Goal: Information Seeking & Learning: Learn about a topic

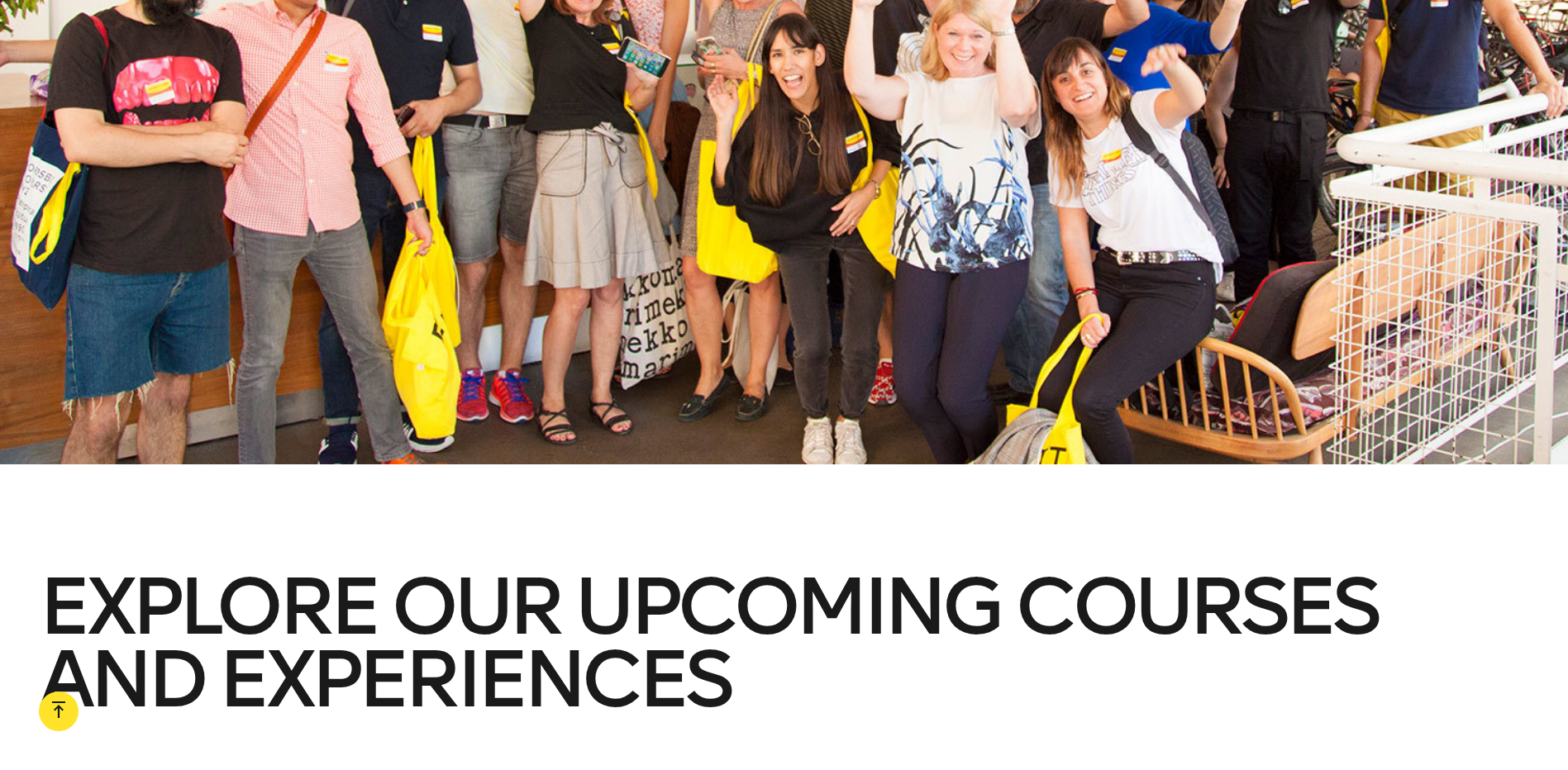
click at [162, 603] on h2 "Explore our upcoming courses and experiences" at bounding box center [784, 683] width 1490 height 225
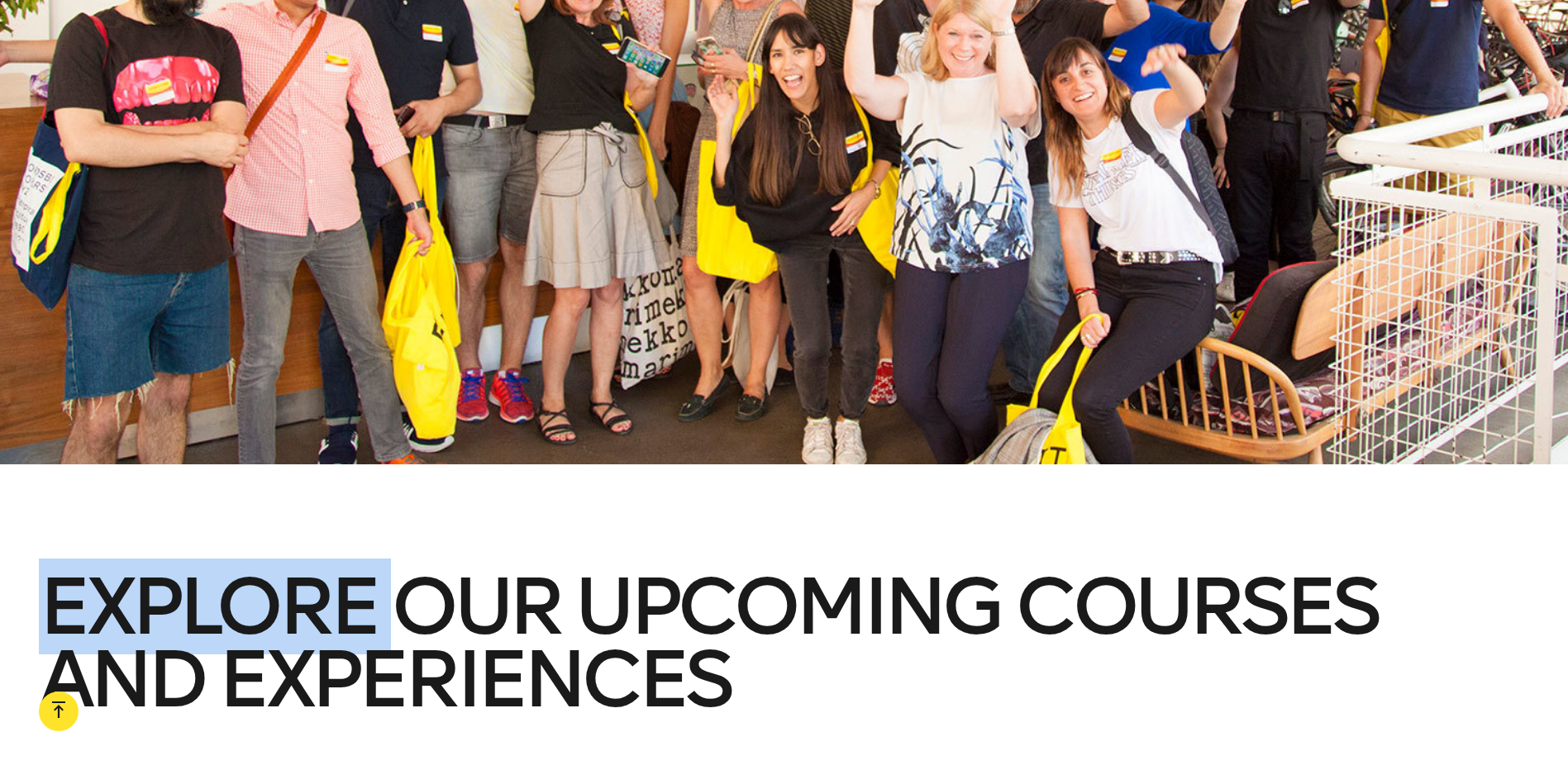
click at [162, 603] on h2 "Explore our upcoming courses and experiences" at bounding box center [784, 683] width 1490 height 225
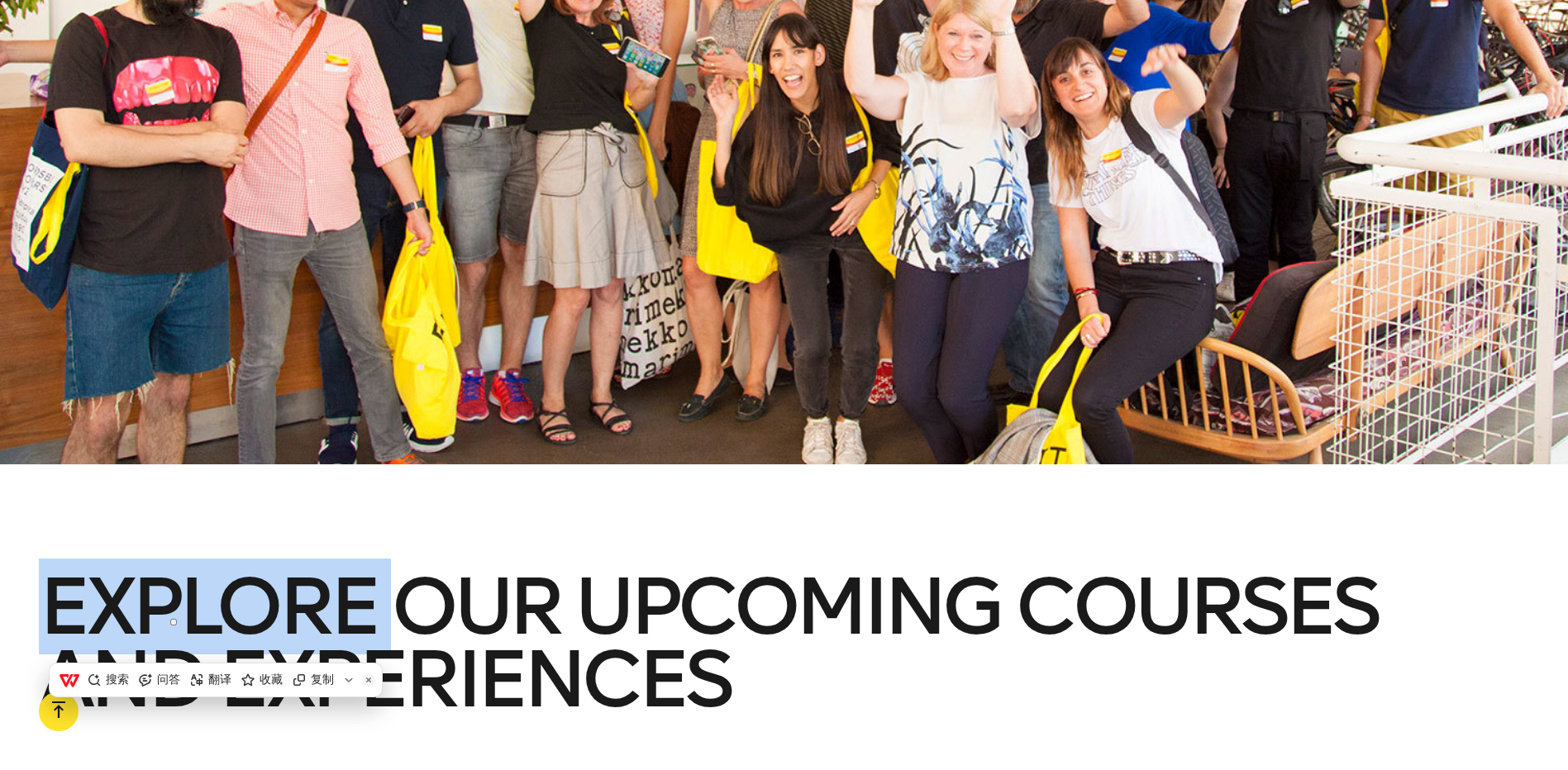
click at [162, 603] on h2 "Explore our upcoming courses and experiences" at bounding box center [784, 683] width 1490 height 225
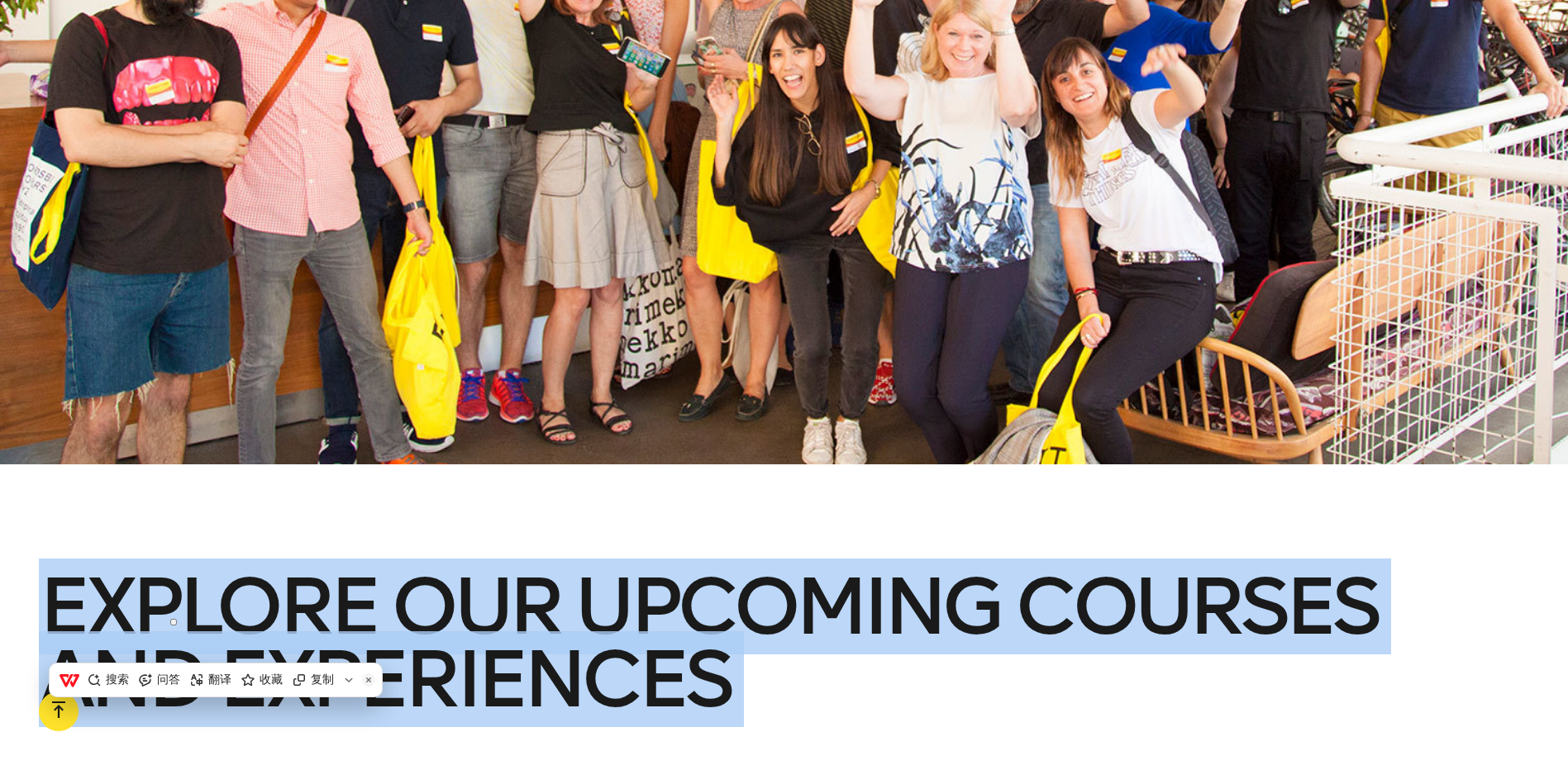
drag, startPoint x: 162, startPoint y: 603, endPoint x: 442, endPoint y: 619, distance: 280.5
click at [442, 619] on h2 "Explore our upcoming courses and experiences" at bounding box center [784, 683] width 1490 height 225
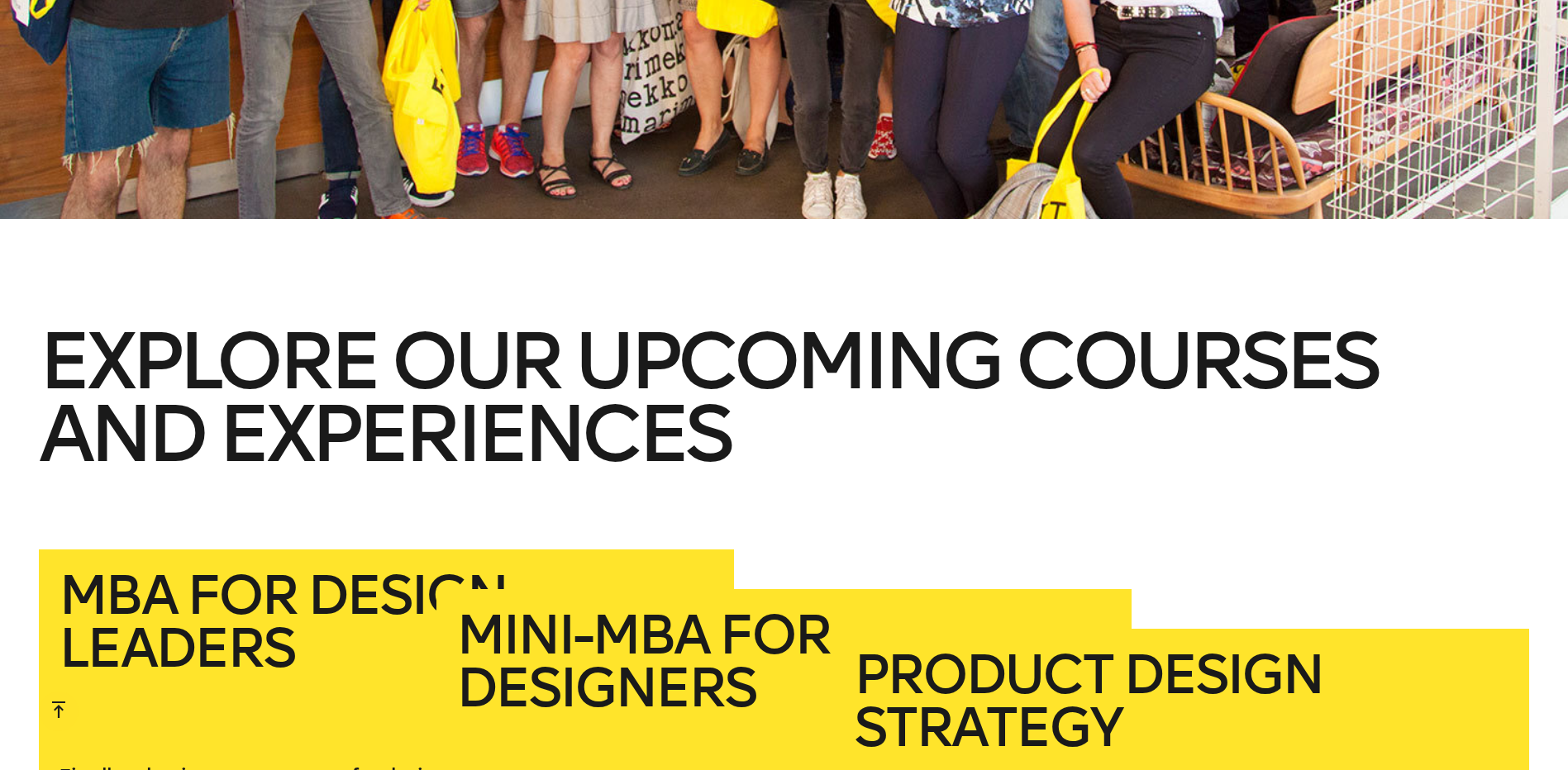
scroll to position [2757, 0]
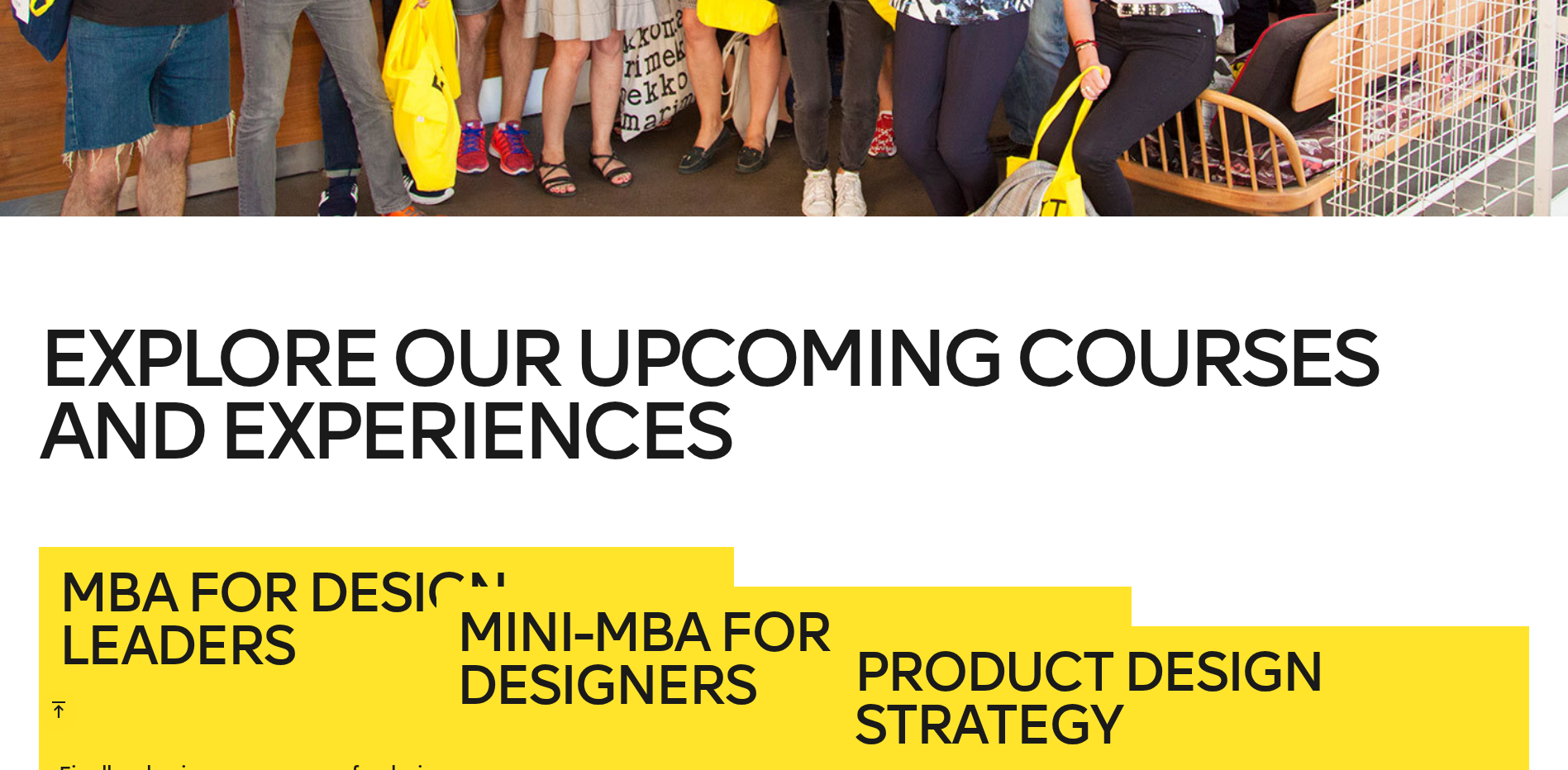
click at [667, 386] on h2 "Explore our upcoming courses and experiences" at bounding box center [784, 435] width 1490 height 225
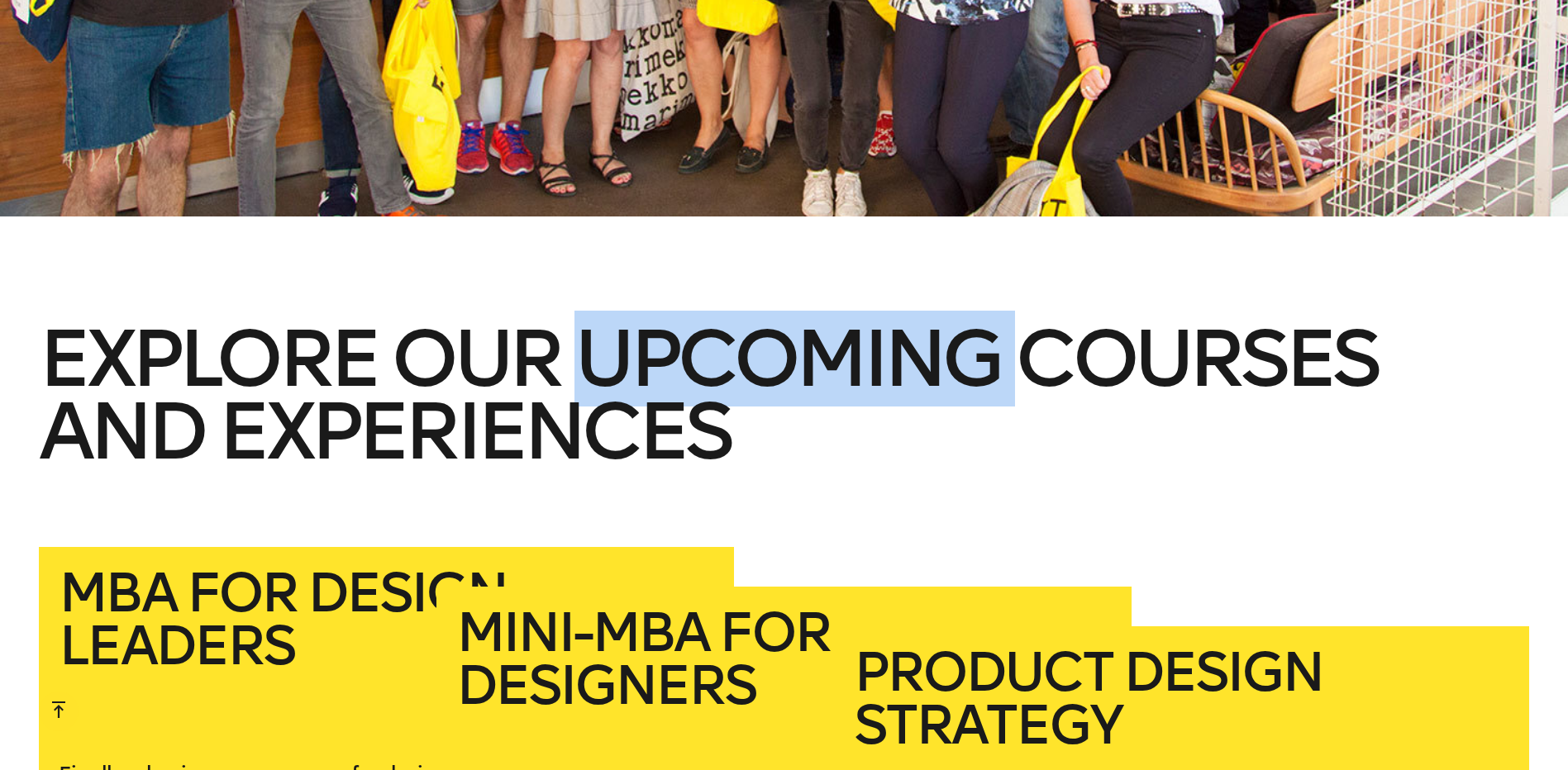
click at [667, 386] on h2 "Explore our upcoming courses and experiences" at bounding box center [784, 435] width 1490 height 225
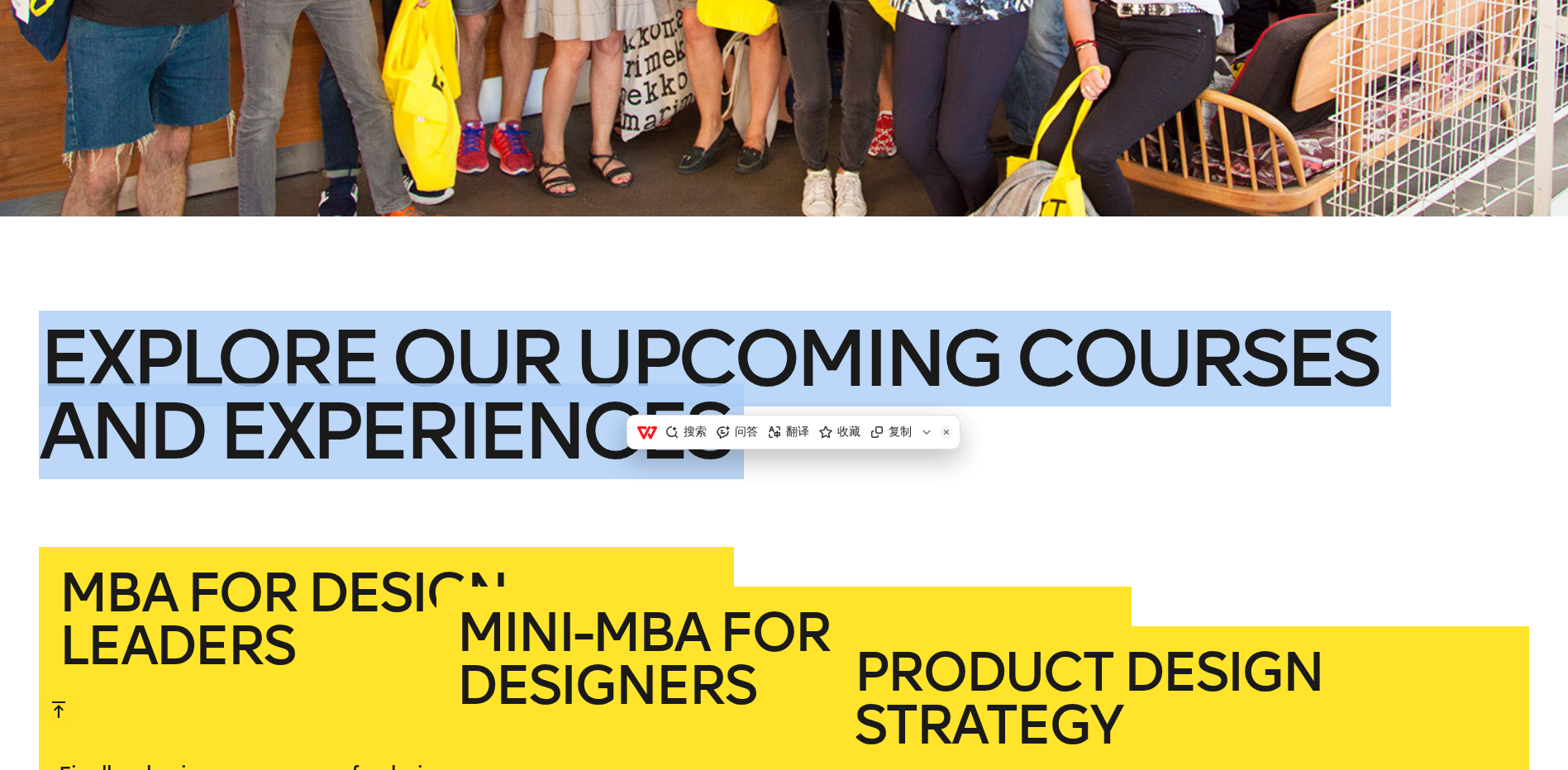
click at [667, 386] on h2 "Explore our upcoming courses and experiences" at bounding box center [784, 435] width 1490 height 225
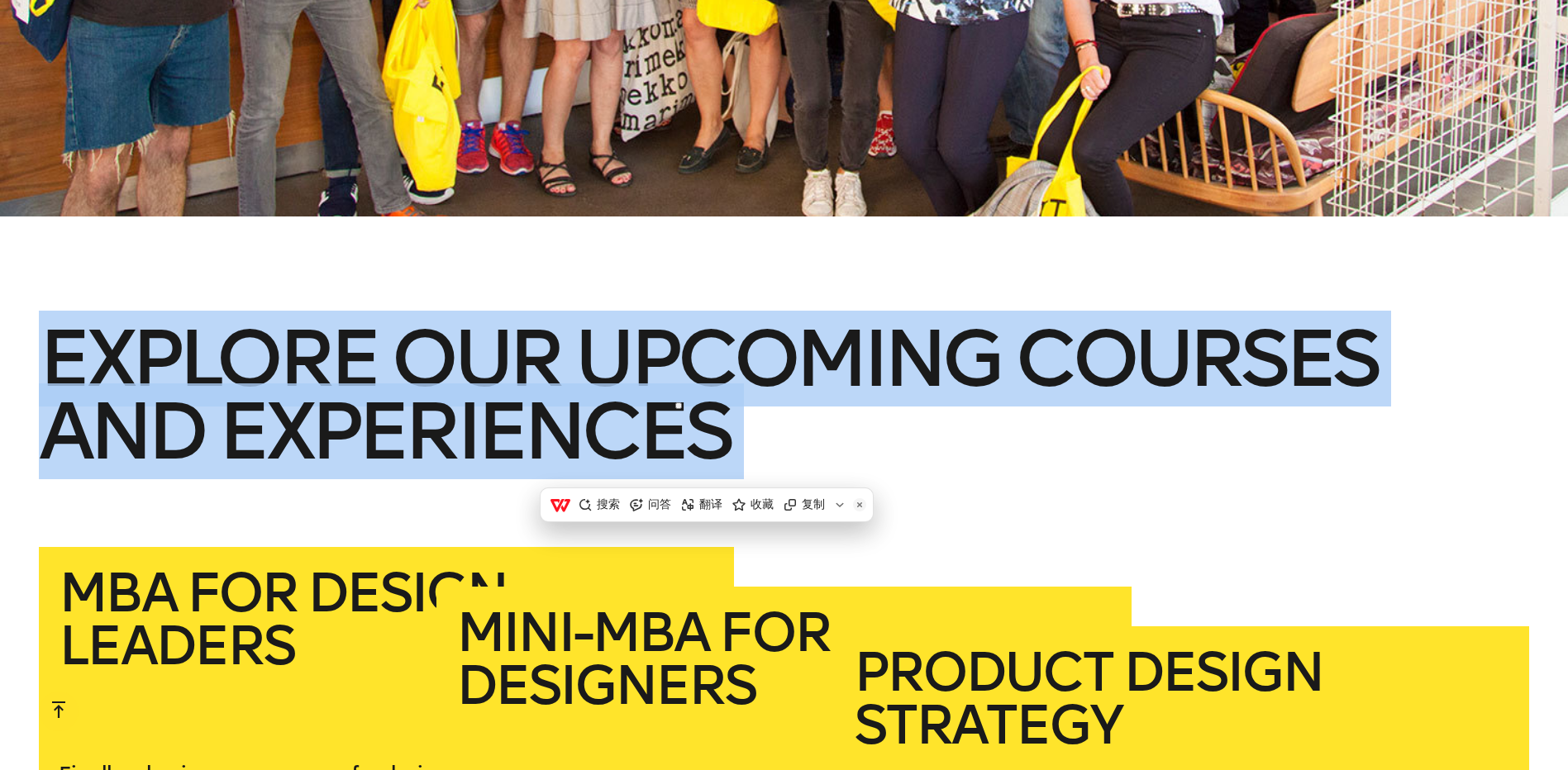
drag, startPoint x: 667, startPoint y: 386, endPoint x: 469, endPoint y: 374, distance: 198.4
click at [469, 374] on h2 "Explore our upcoming courses and experiences" at bounding box center [784, 435] width 1490 height 225
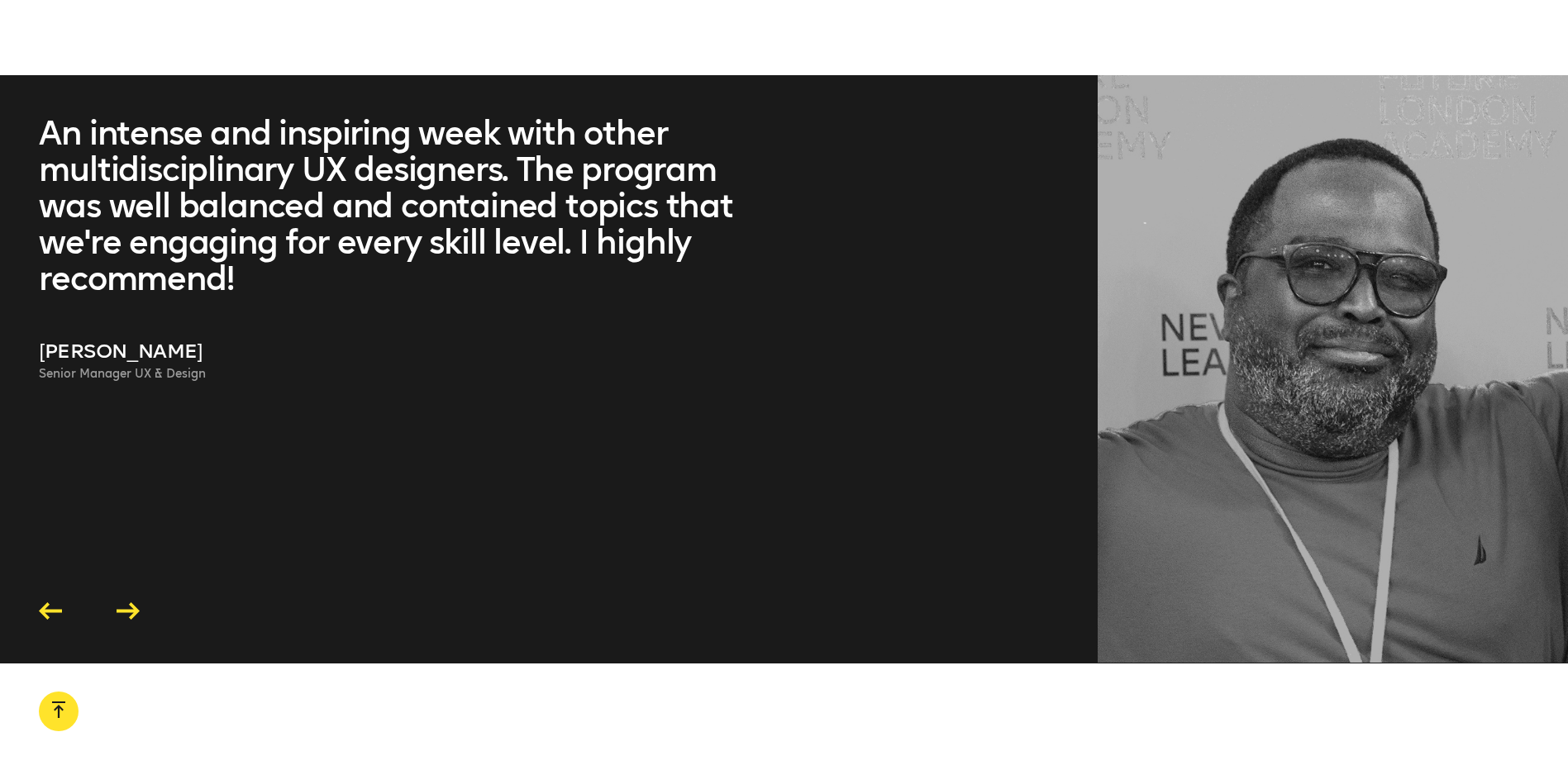
scroll to position [4741, 0]
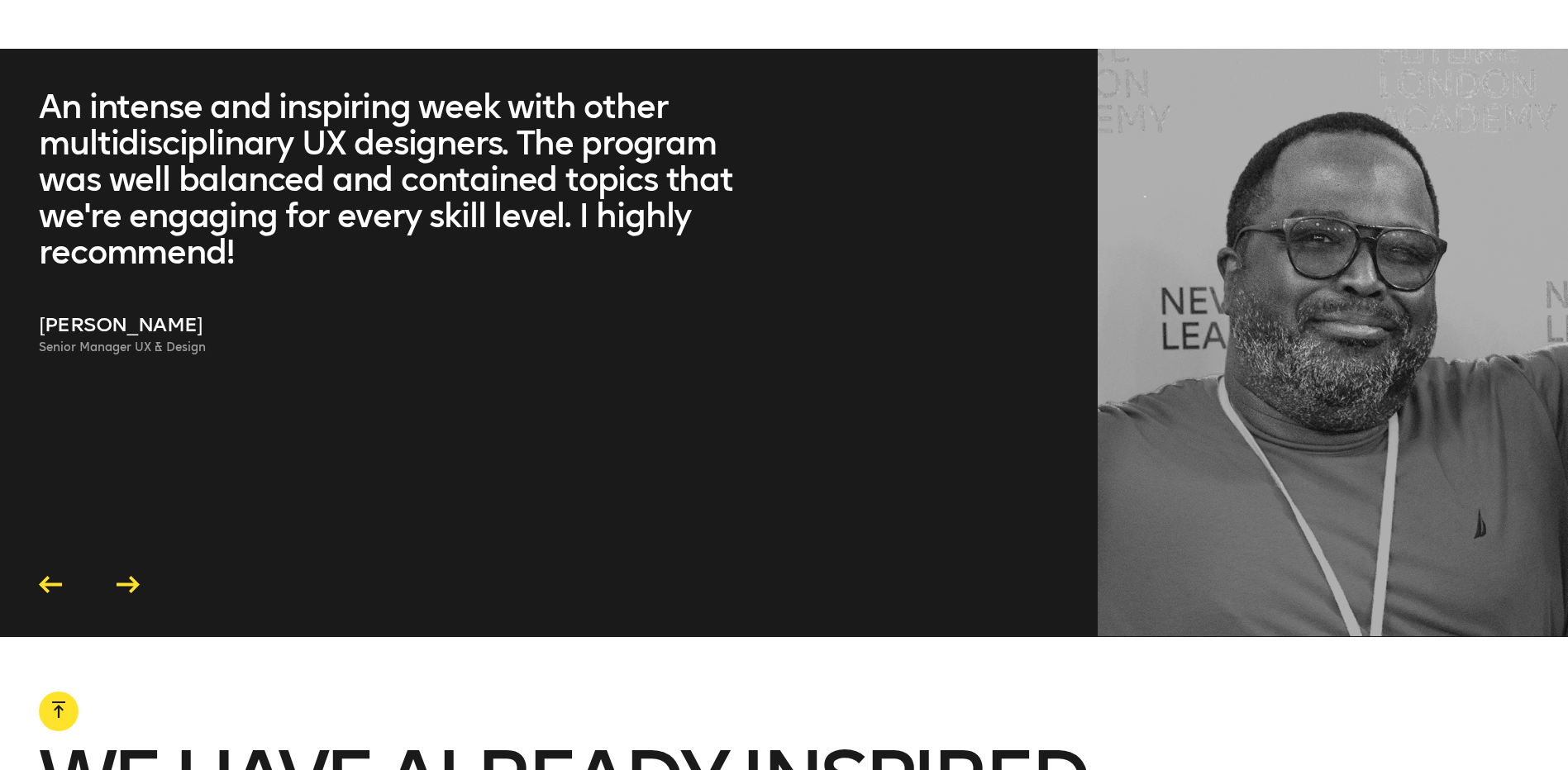
click at [226, 236] on blockquote "An intense and inspiring week with other multidisciplinary UX designers. The pr…" at bounding box center [392, 179] width 706 height 182
click at [226, 216] on blockquote "An intense and inspiring week with other multidisciplinary UX designers. The pr…" at bounding box center [392, 179] width 706 height 182
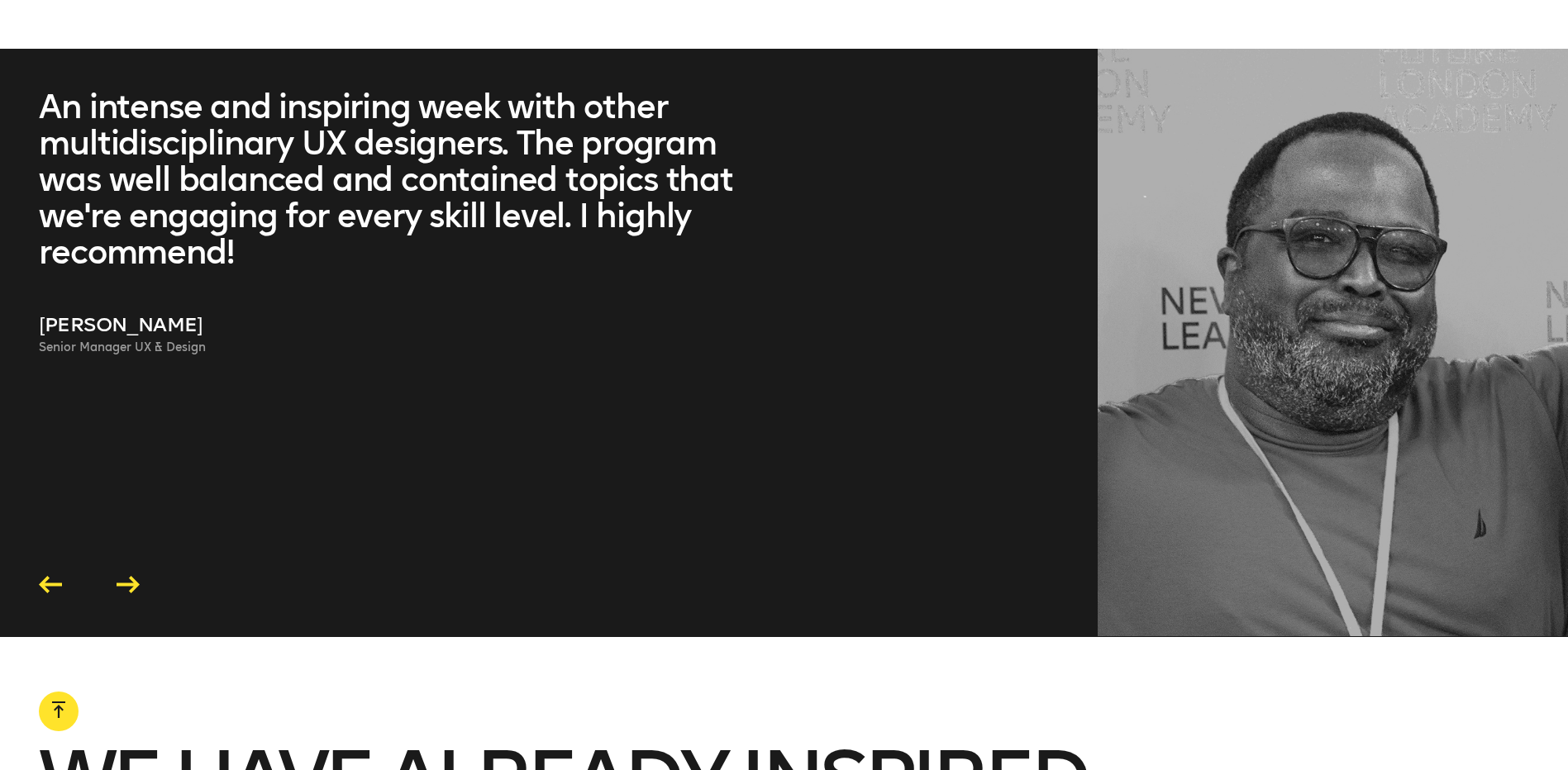
click at [226, 216] on blockquote "An intense and inspiring week with other multidisciplinary UX designers. The pr…" at bounding box center [392, 179] width 706 height 182
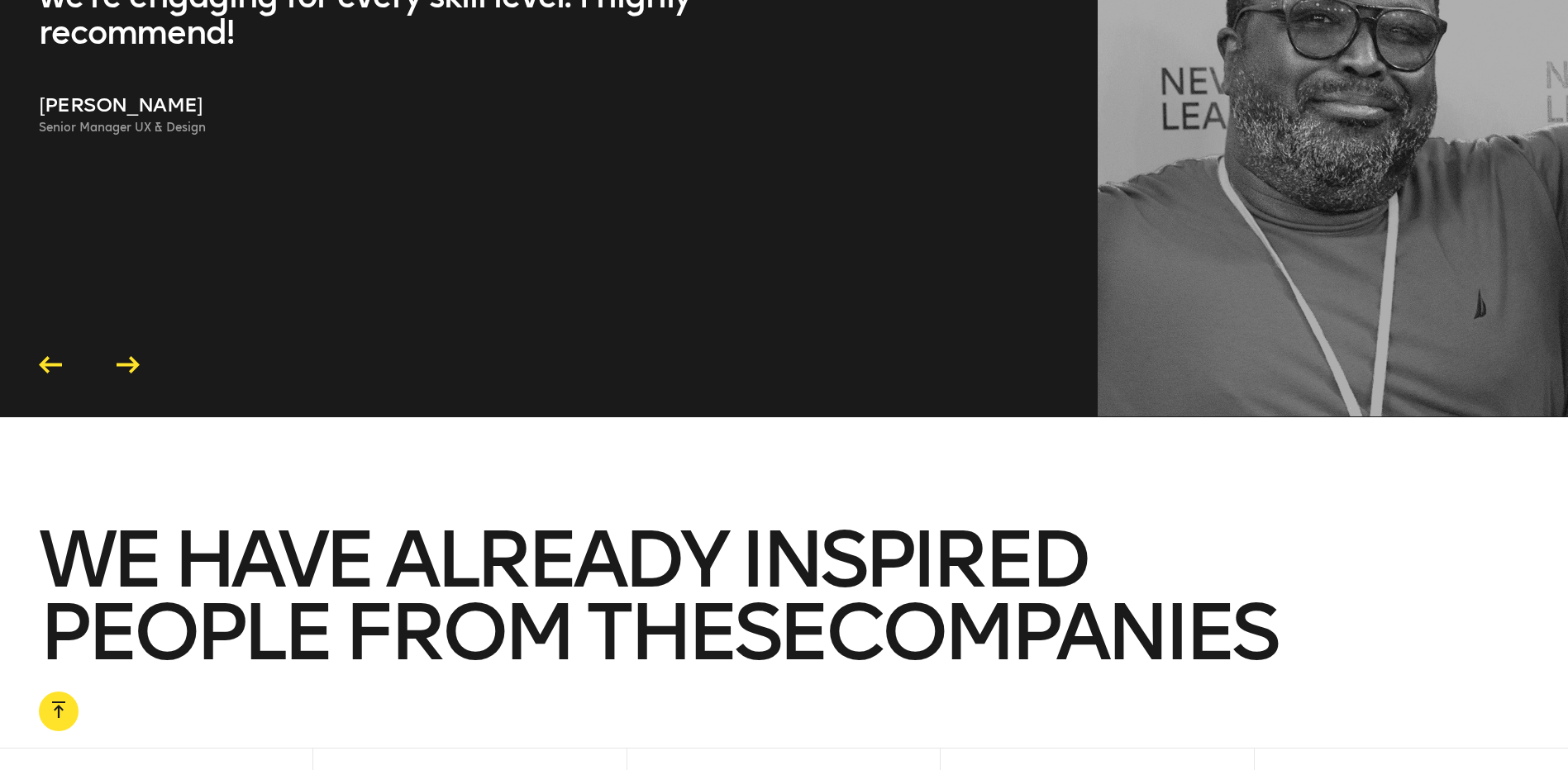
scroll to position [4988, 0]
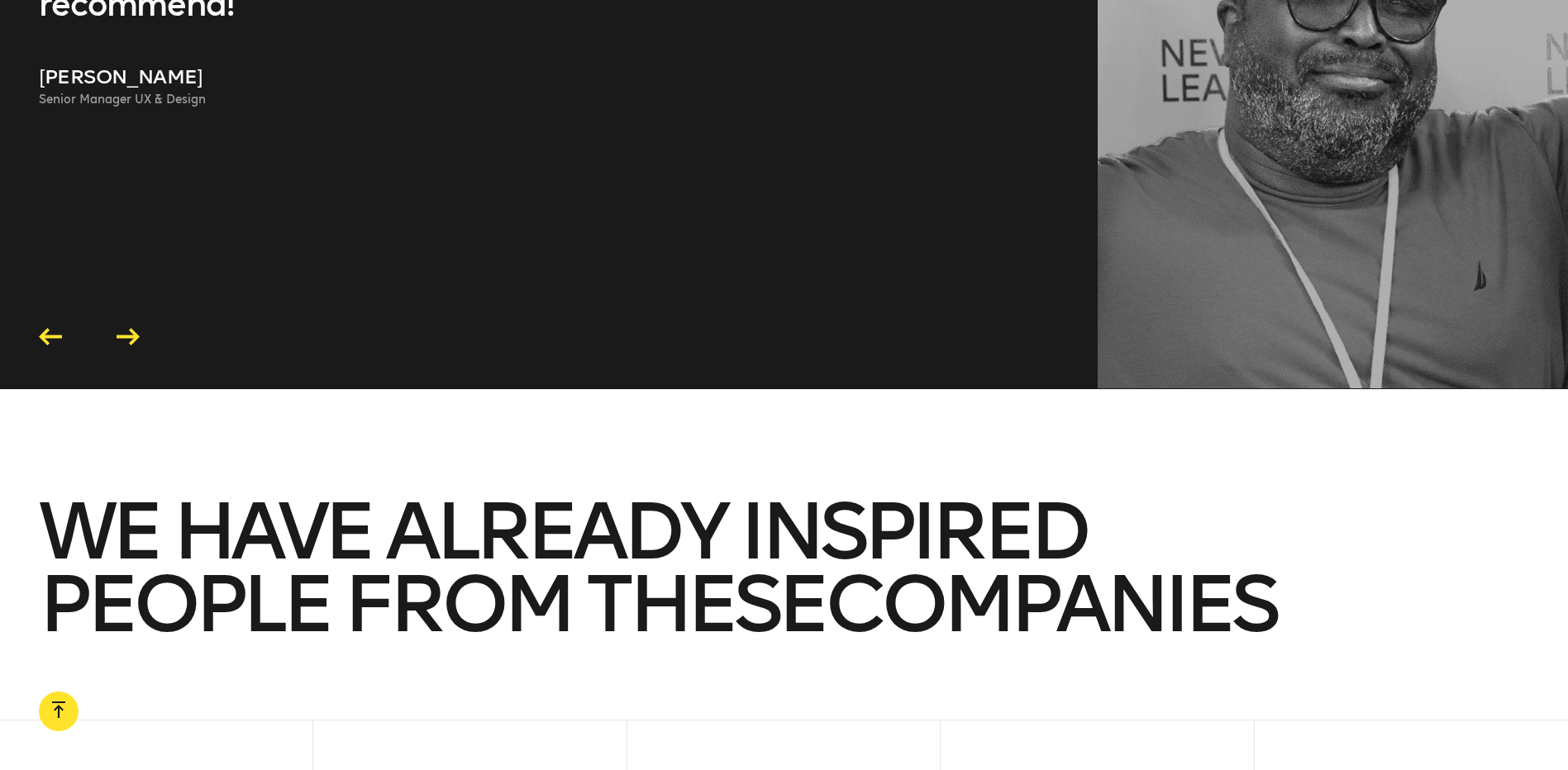
click at [126, 331] on icon at bounding box center [127, 337] width 23 height 17
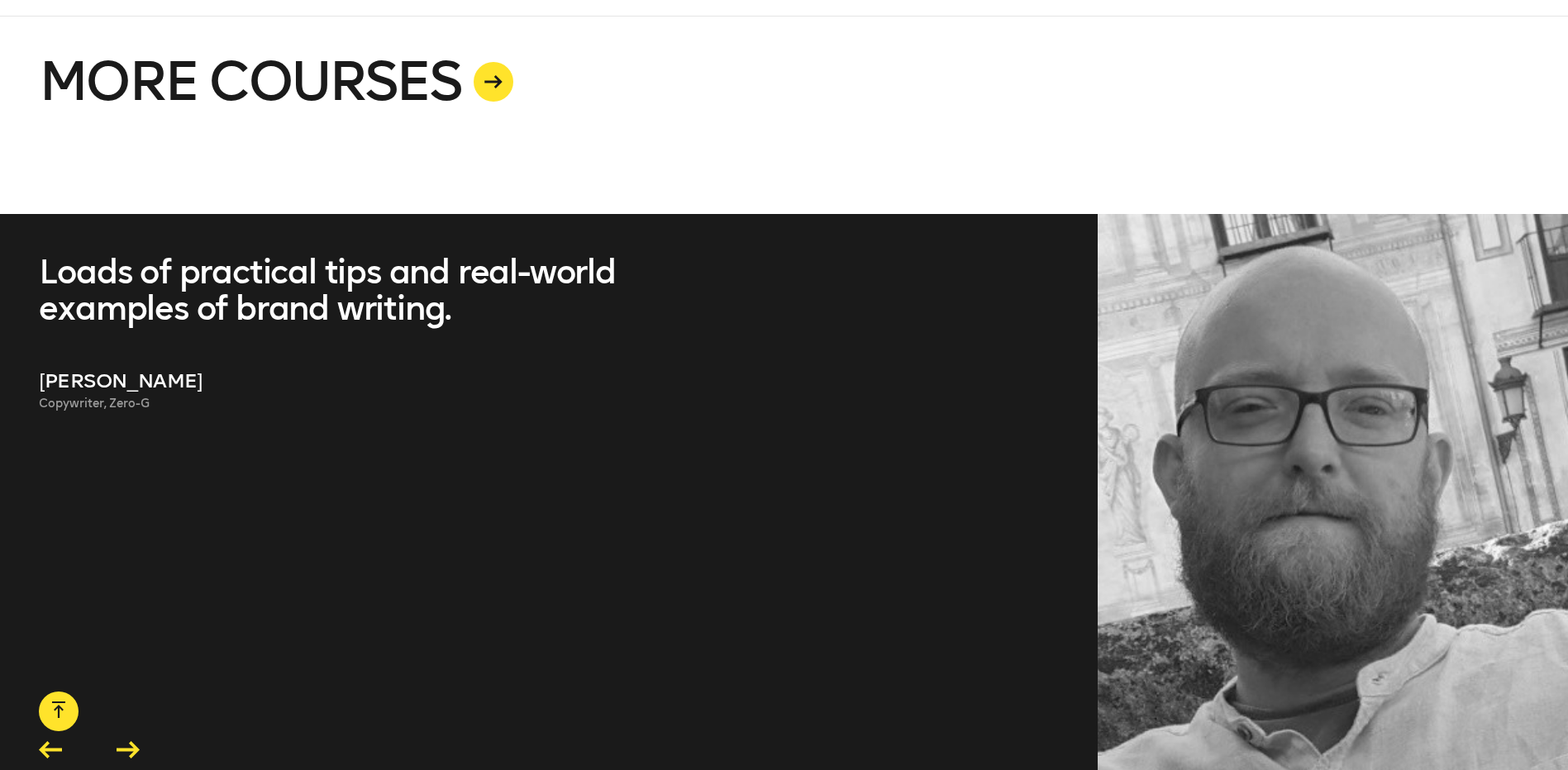
scroll to position [4658, 0]
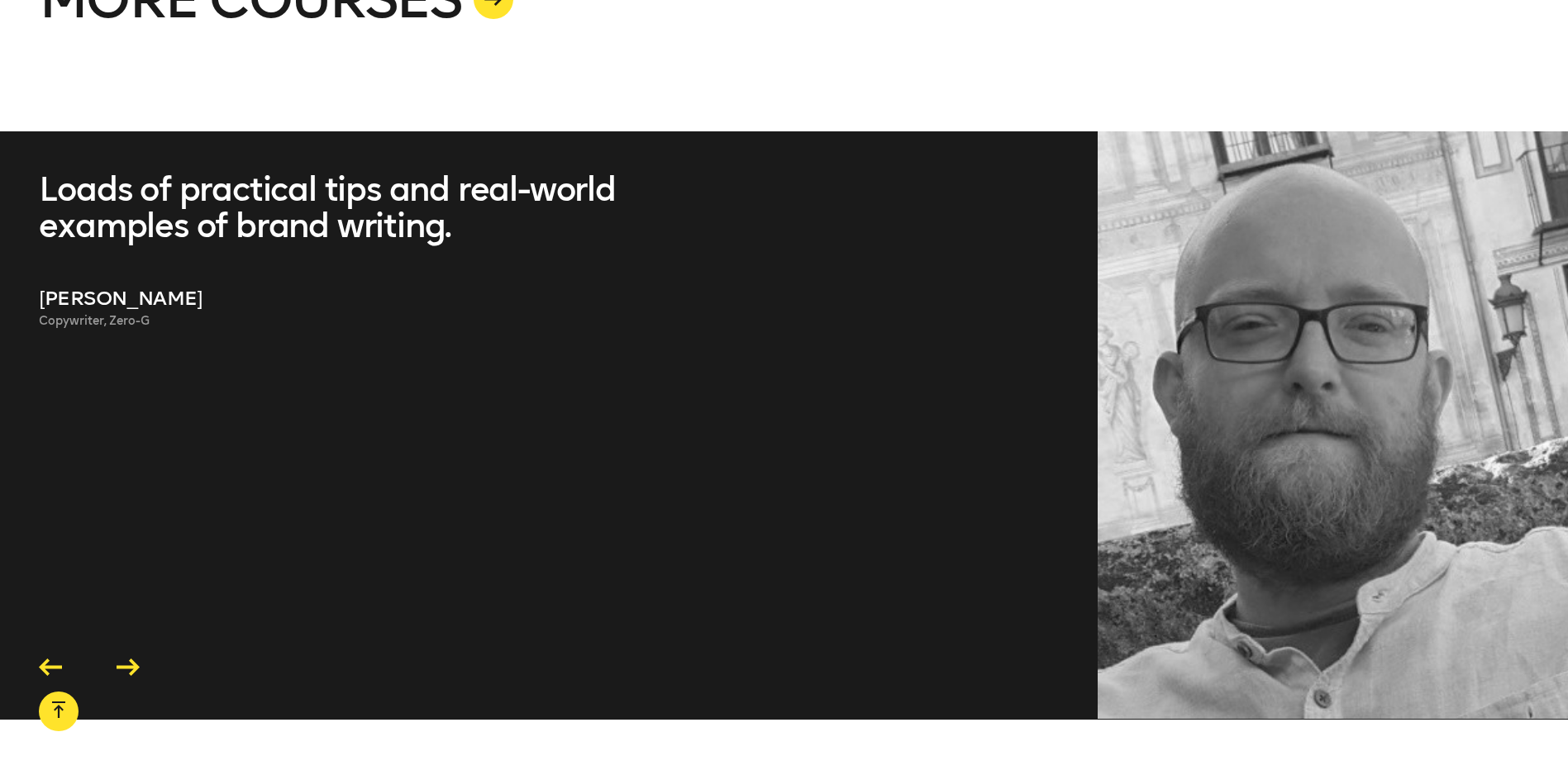
click at [138, 666] on icon at bounding box center [127, 667] width 23 height 17
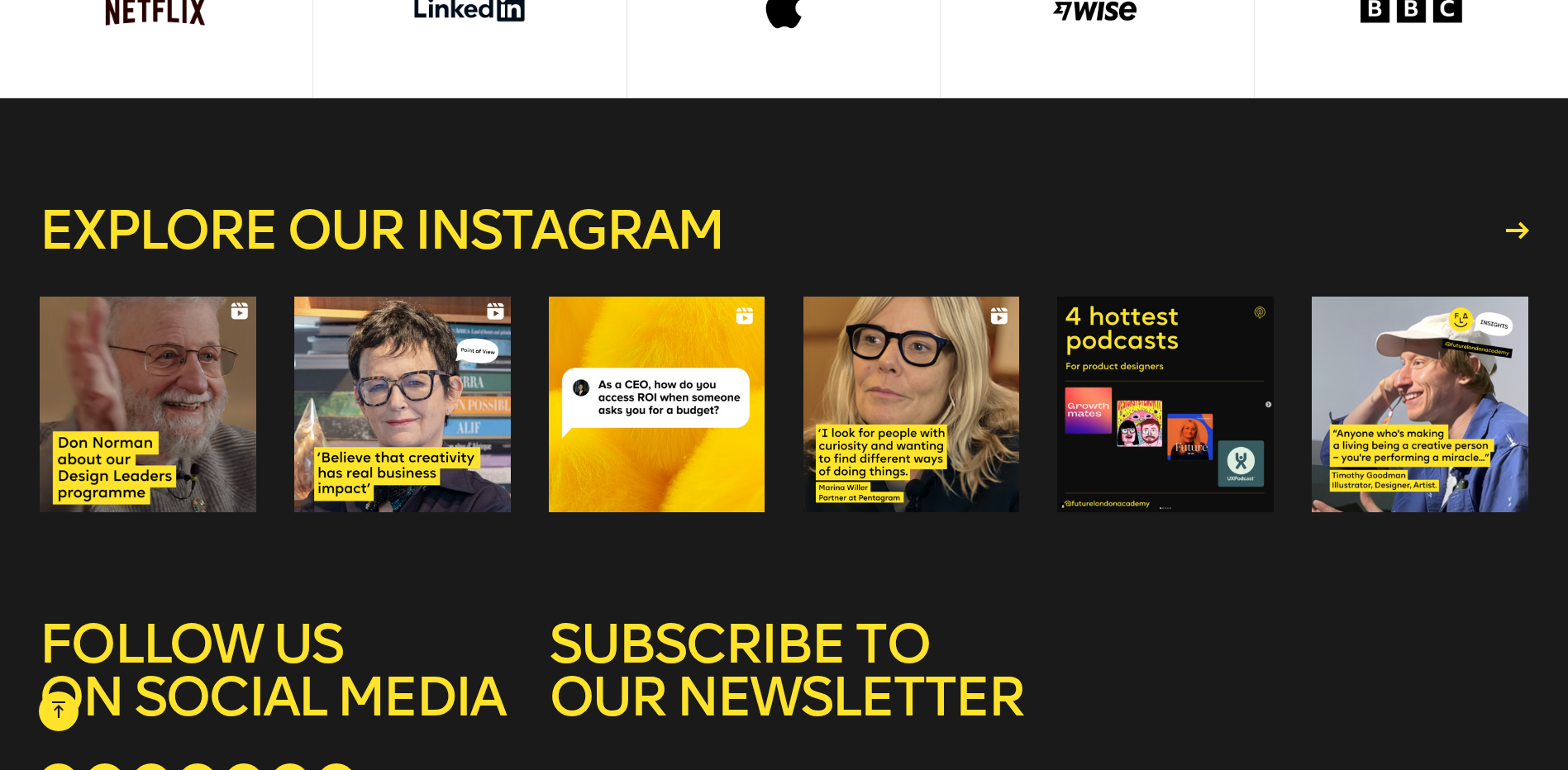
scroll to position [6146, 0]
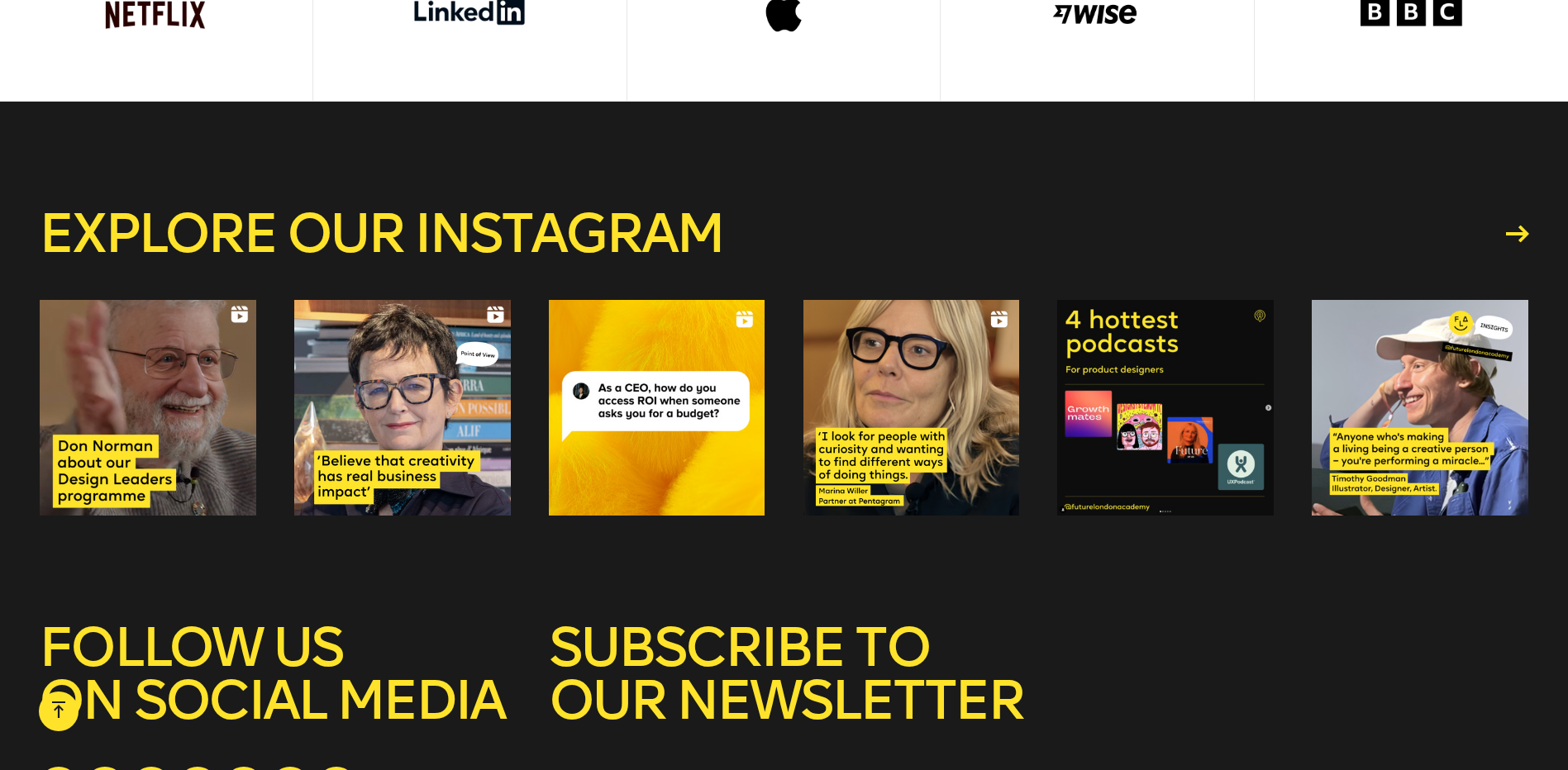
drag, startPoint x: 1079, startPoint y: 235, endPoint x: 1298, endPoint y: 119, distance: 247.8
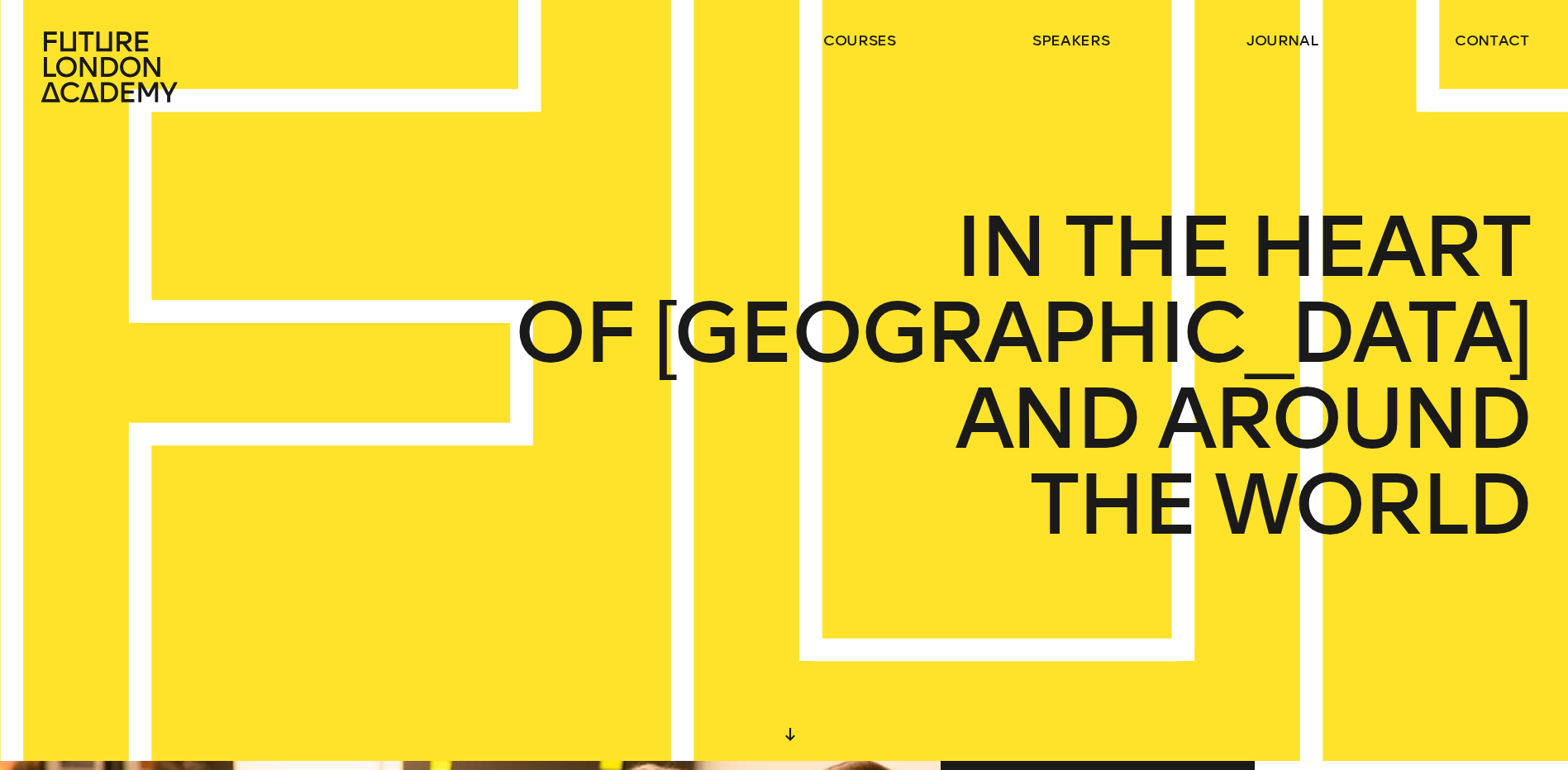
scroll to position [0, 0]
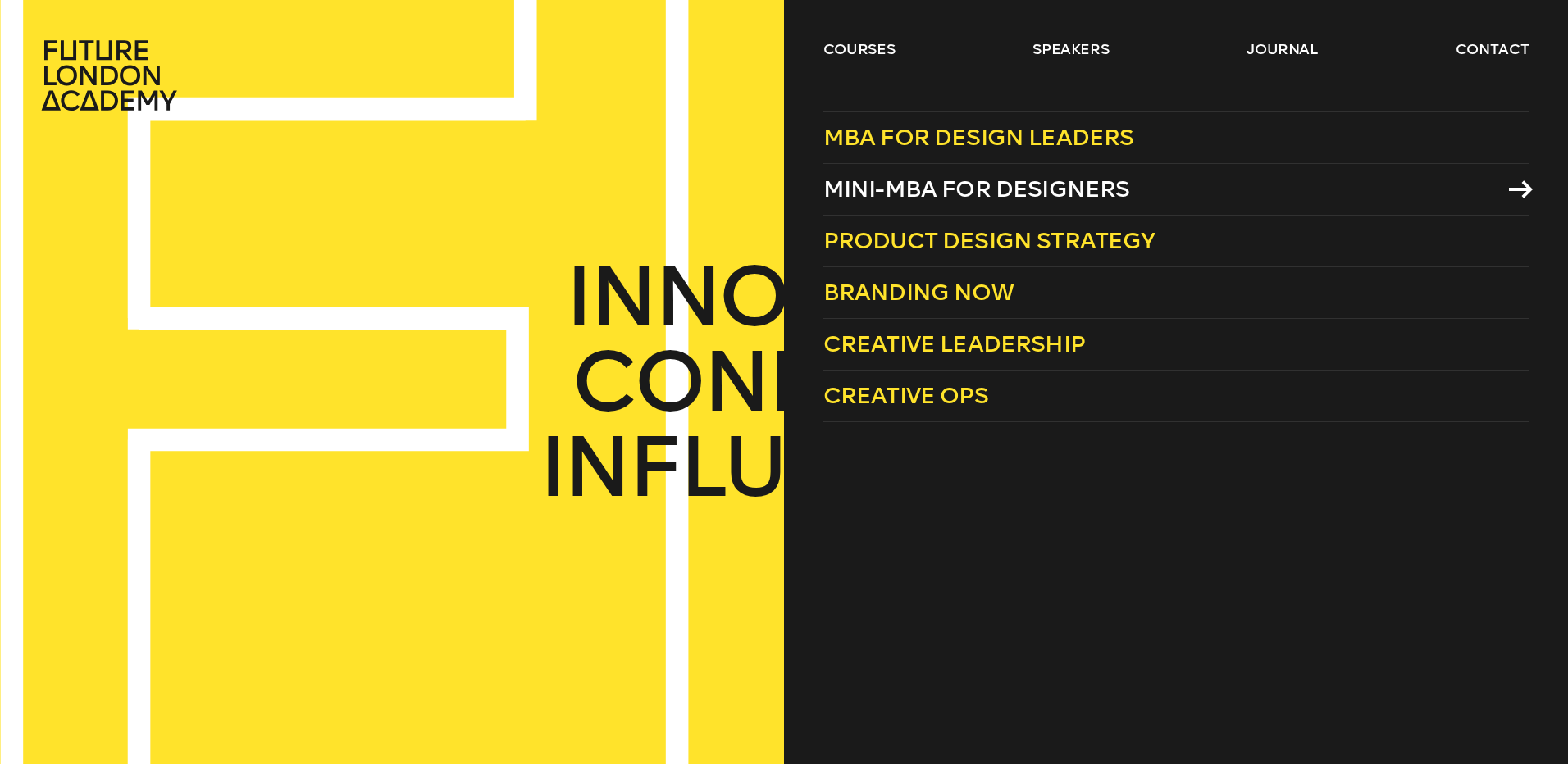
click at [879, 184] on span "Mini-MBA for Designers" at bounding box center [977, 189] width 307 height 27
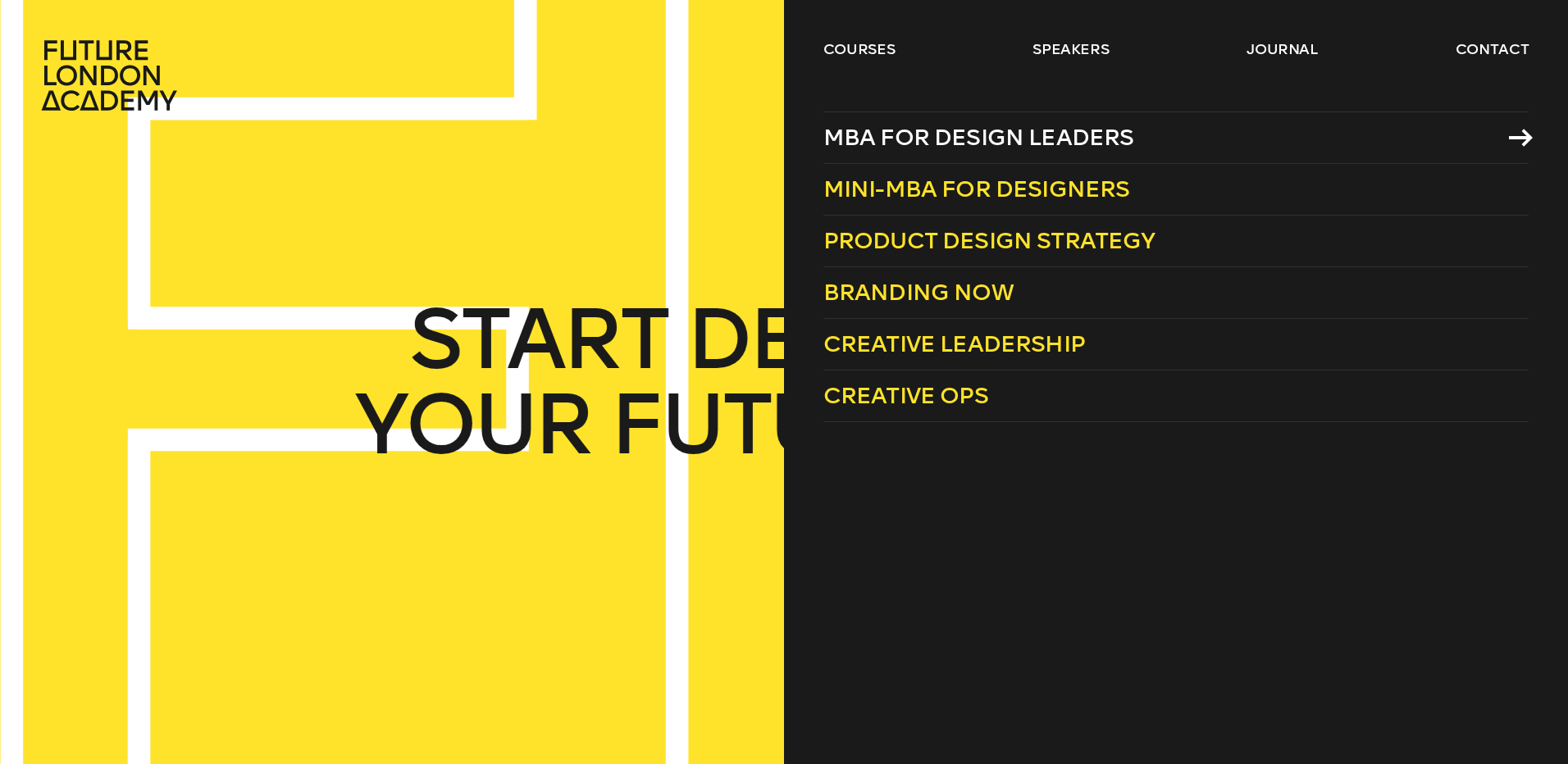
click at [947, 136] on span "MBA for Design Leaders" at bounding box center [979, 137] width 311 height 27
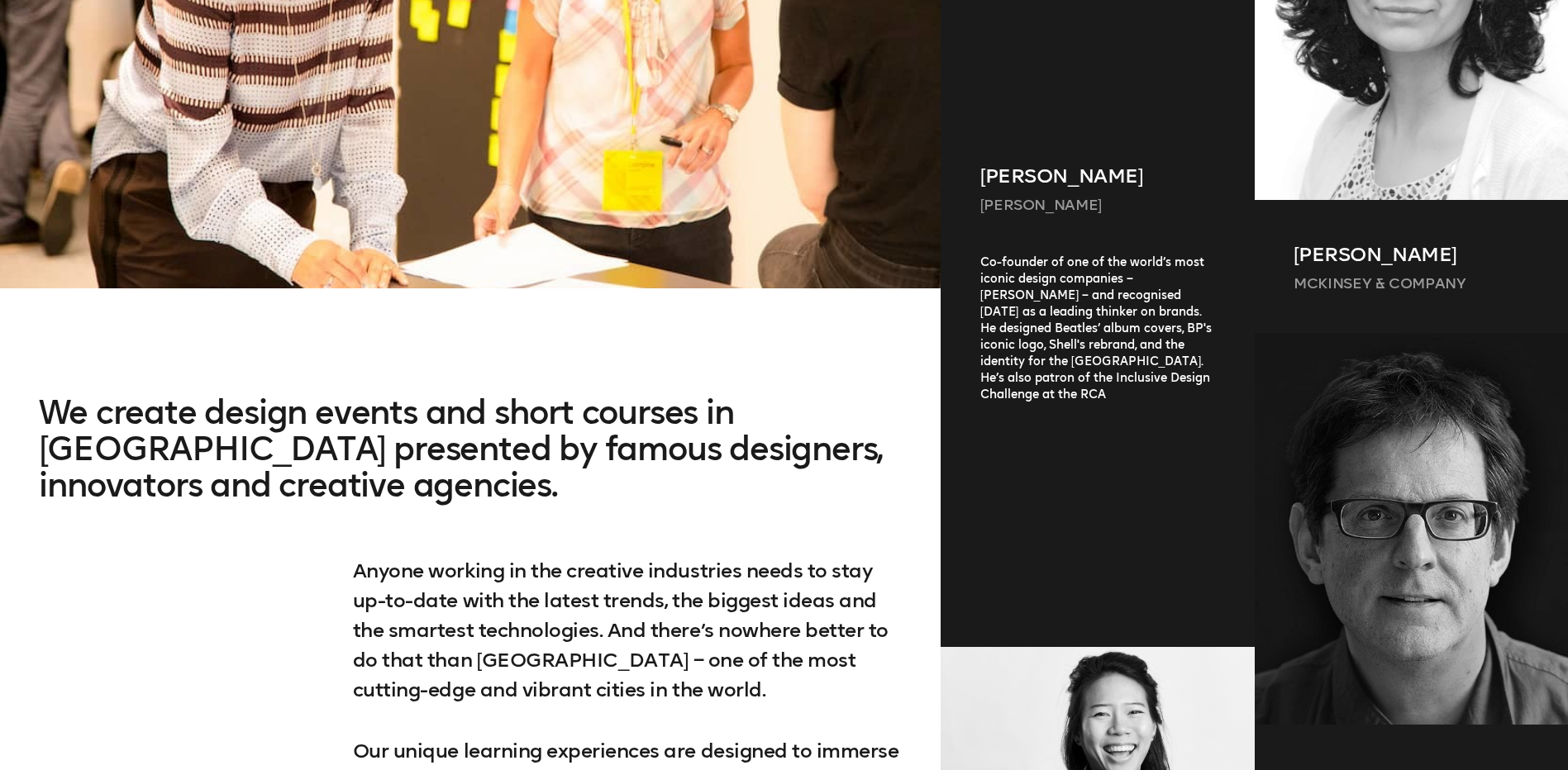
scroll to position [1104, 0]
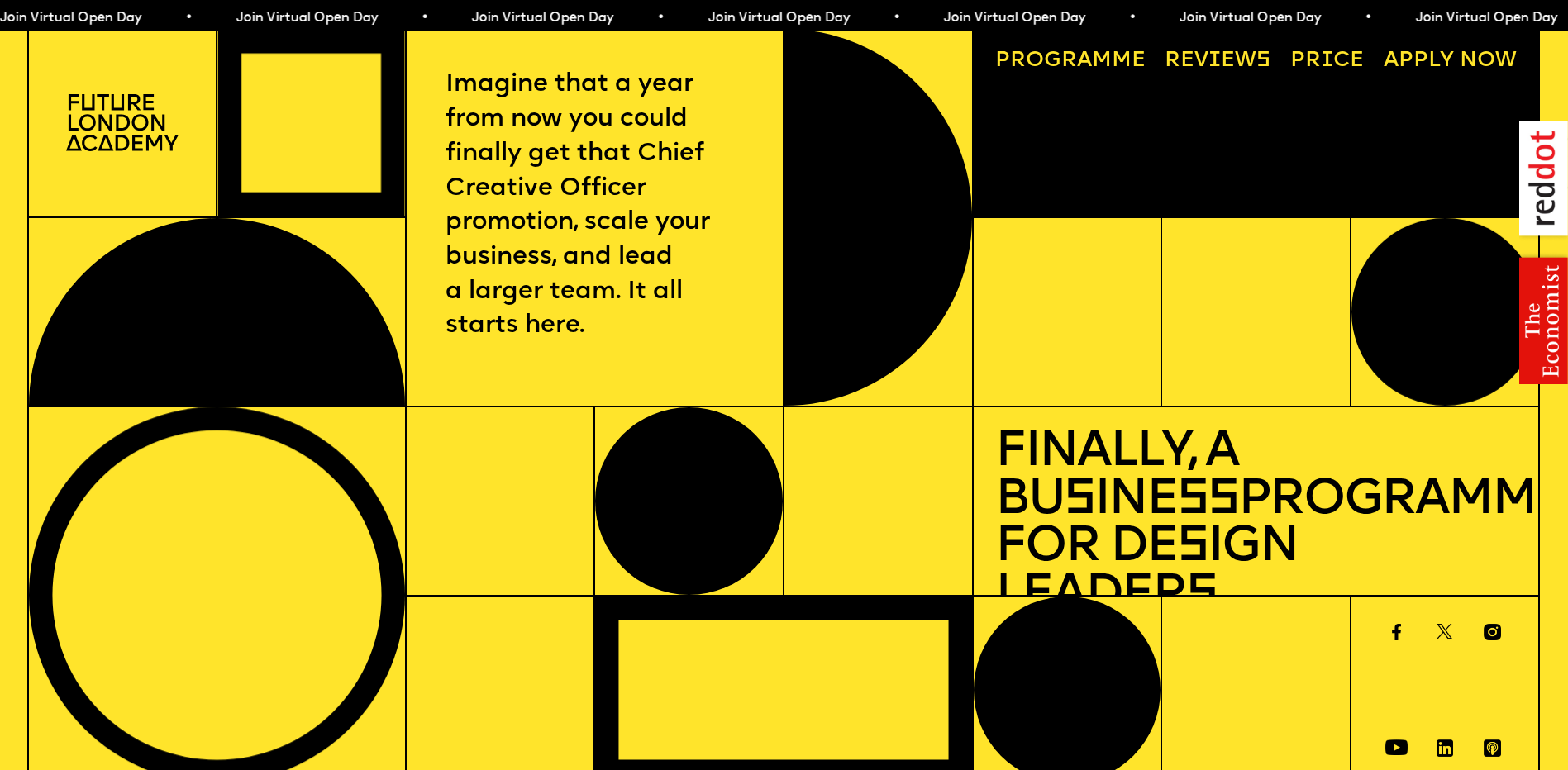
drag, startPoint x: 1471, startPoint y: 608, endPoint x: 1447, endPoint y: 204, distance: 404.7
